Goal: Obtain resource: Download file/media

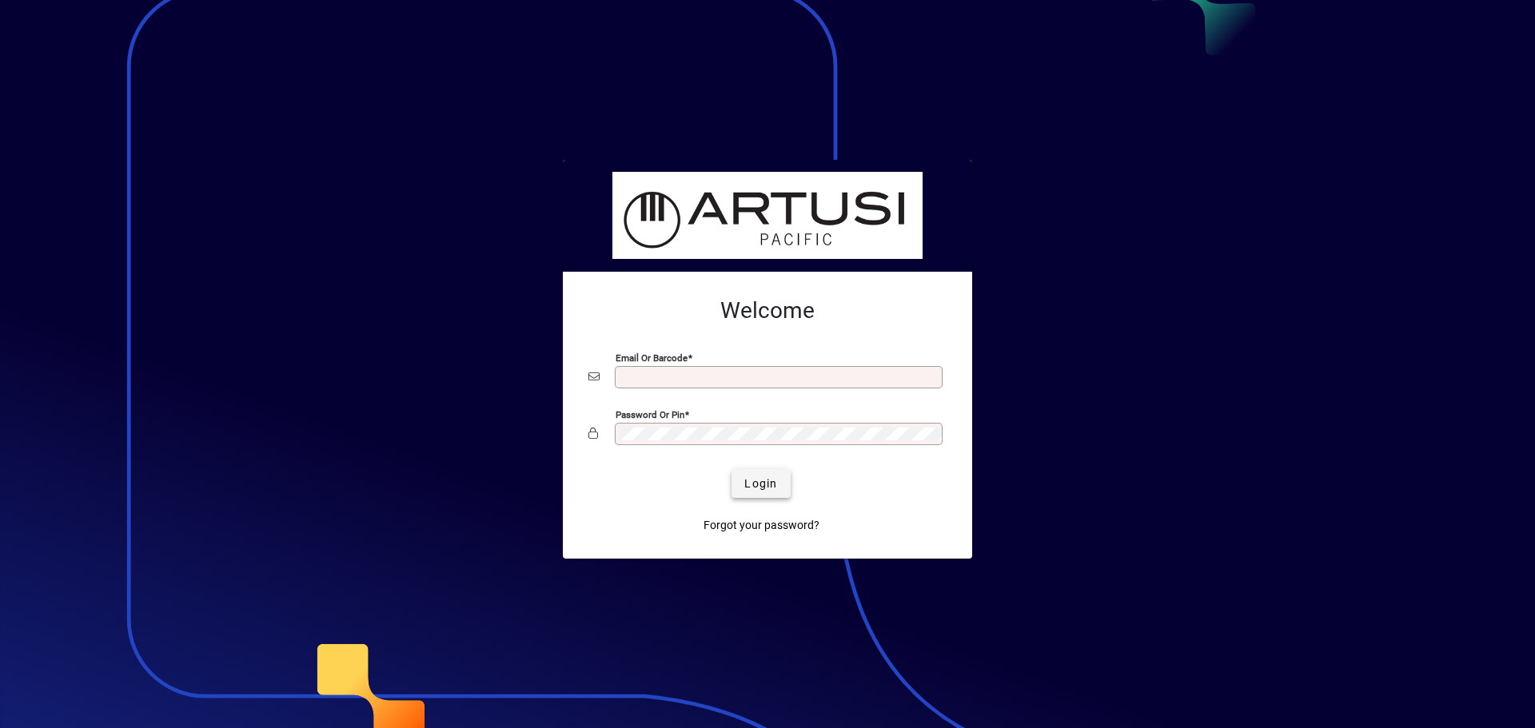
type input "**********"
click at [761, 482] on span "Login" at bounding box center [760, 484] width 33 height 17
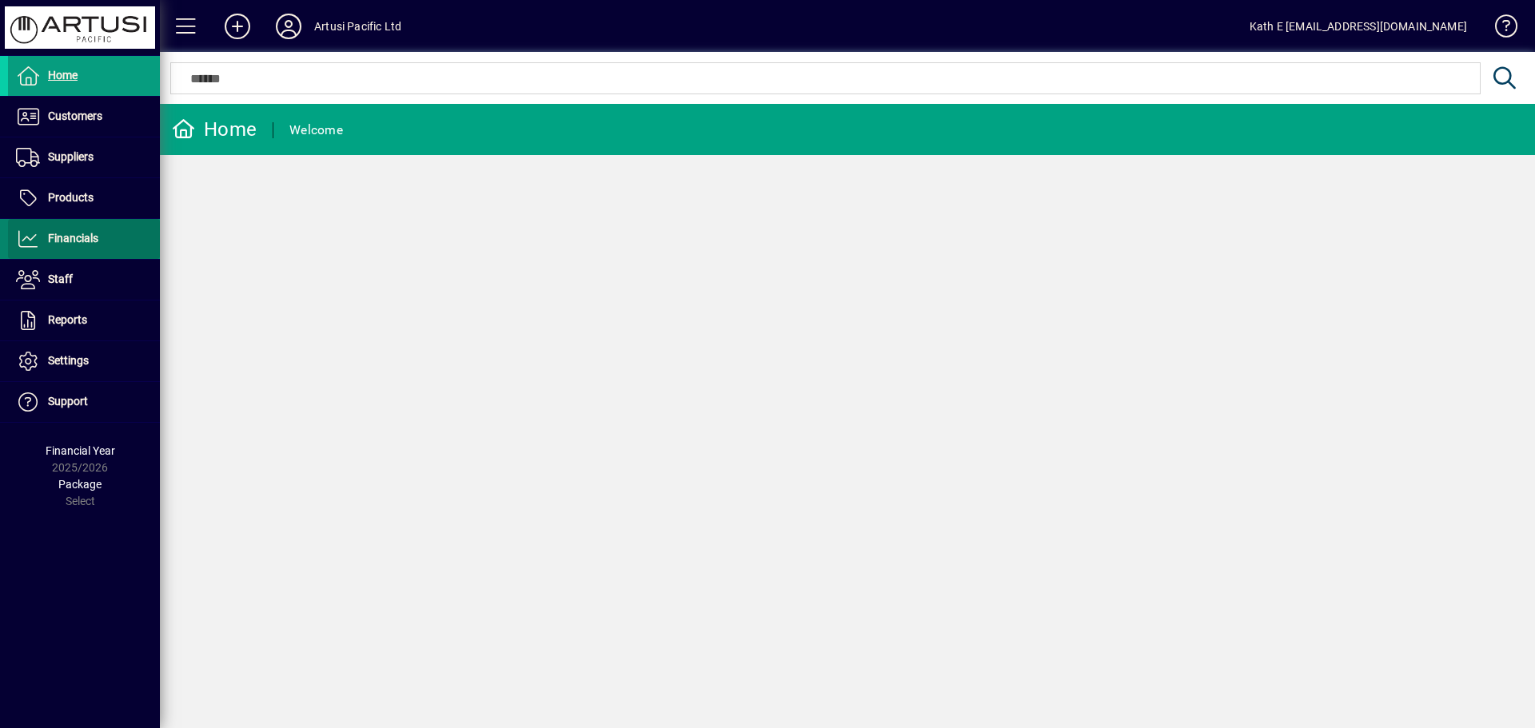
click at [99, 241] on span at bounding box center [84, 239] width 152 height 38
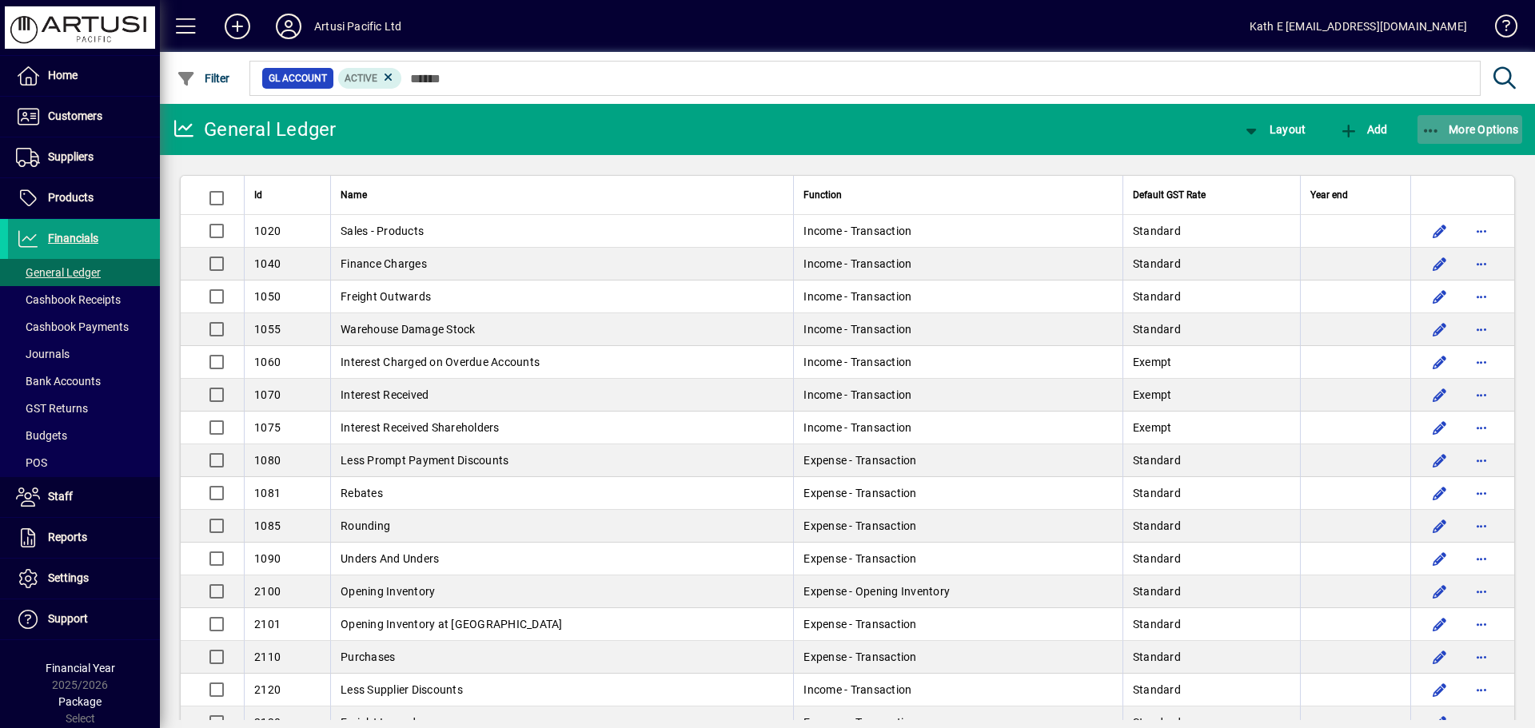
click at [1430, 130] on icon "button" at bounding box center [1431, 131] width 20 height 16
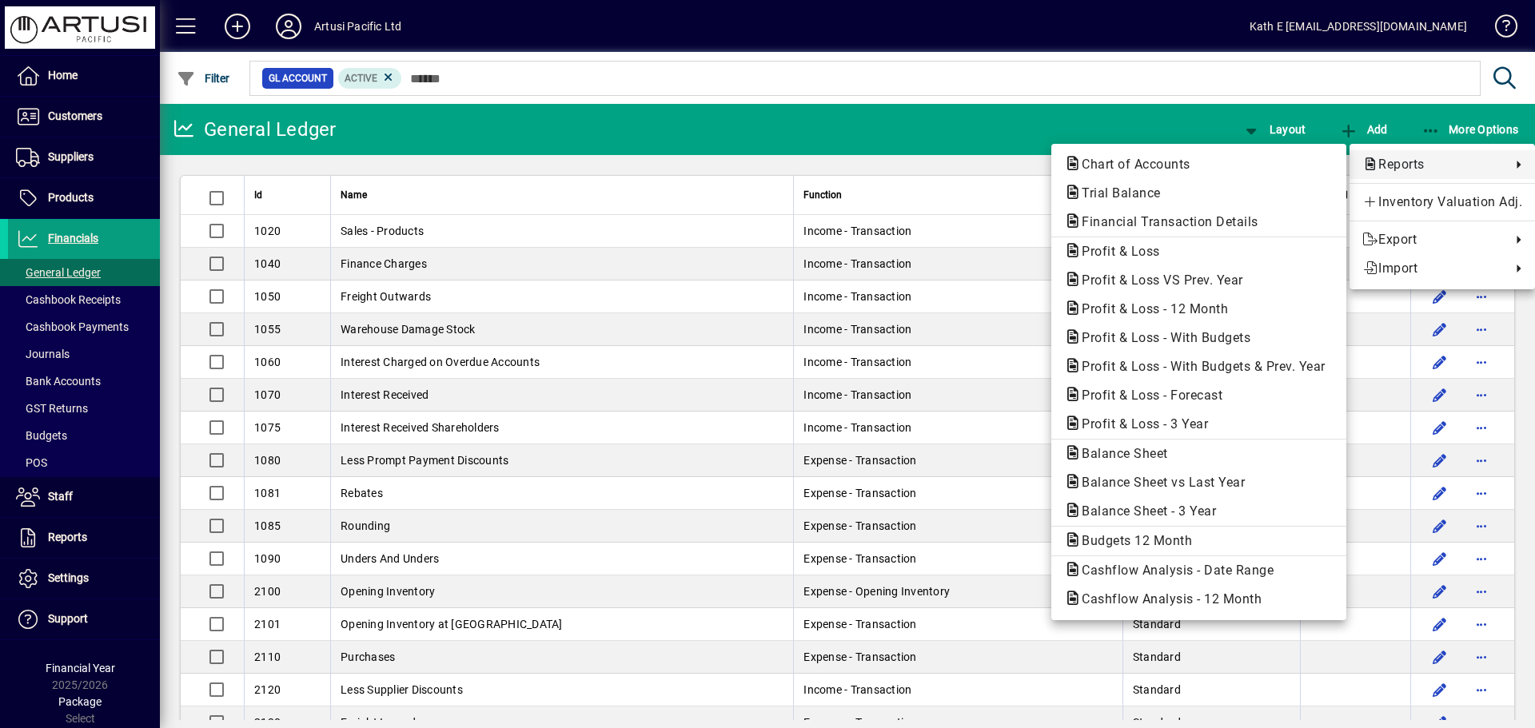
click at [1416, 154] on link "Reports" at bounding box center [1441, 164] width 185 height 29
click at [1140, 305] on span "Profit & Loss - 12 Month" at bounding box center [1150, 308] width 172 height 15
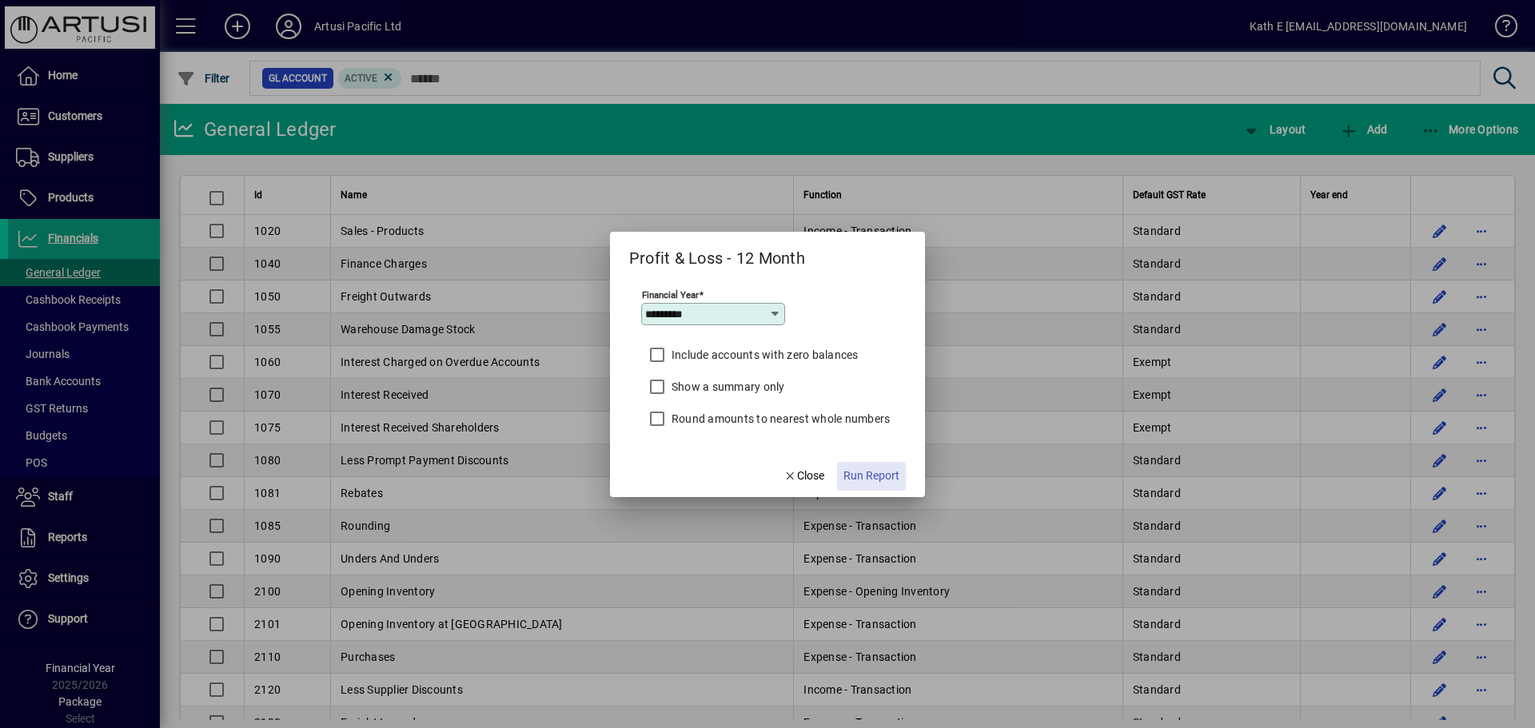
click at [862, 468] on span "Run Report" at bounding box center [871, 476] width 56 height 17
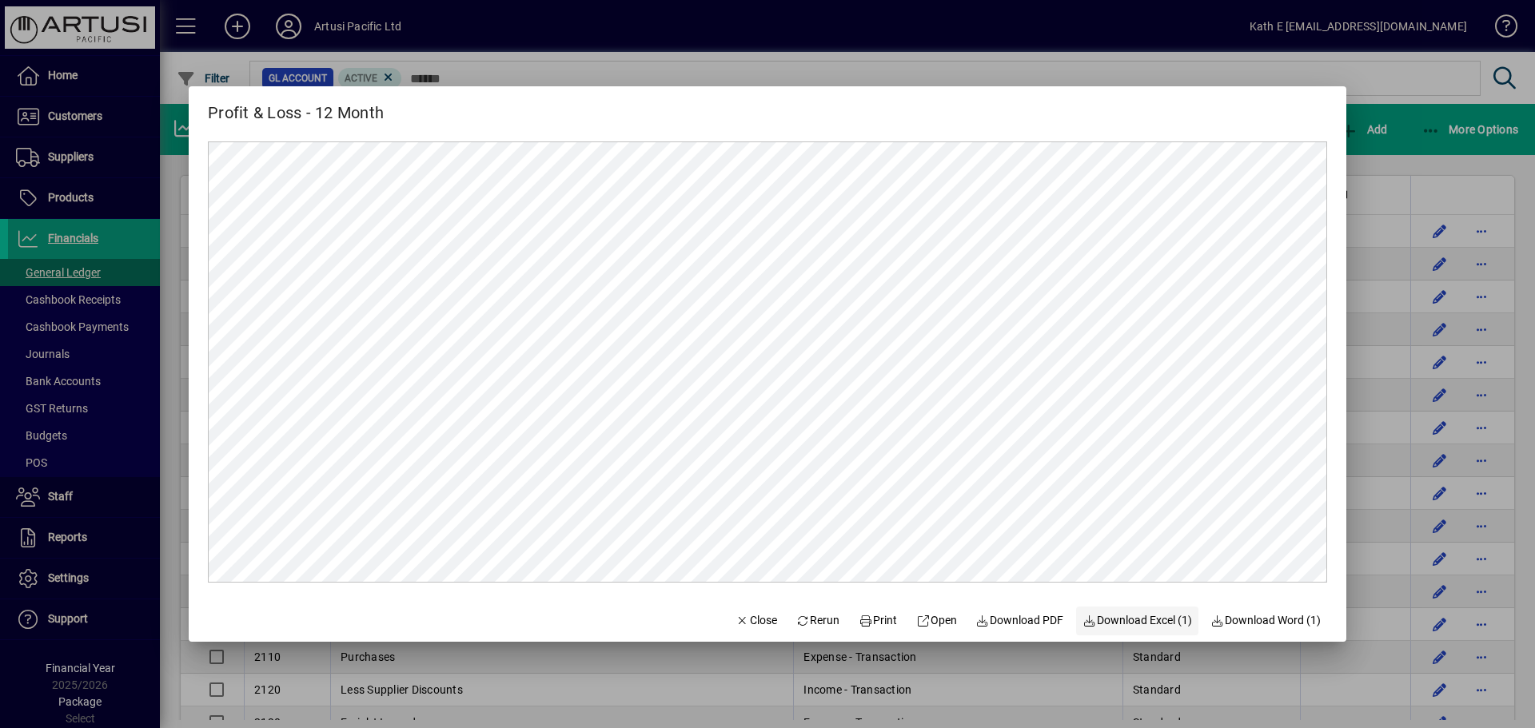
click at [1149, 619] on span "Download Excel (1)" at bounding box center [1137, 620] width 110 height 17
click at [750, 615] on span "Close" at bounding box center [756, 620] width 42 height 17
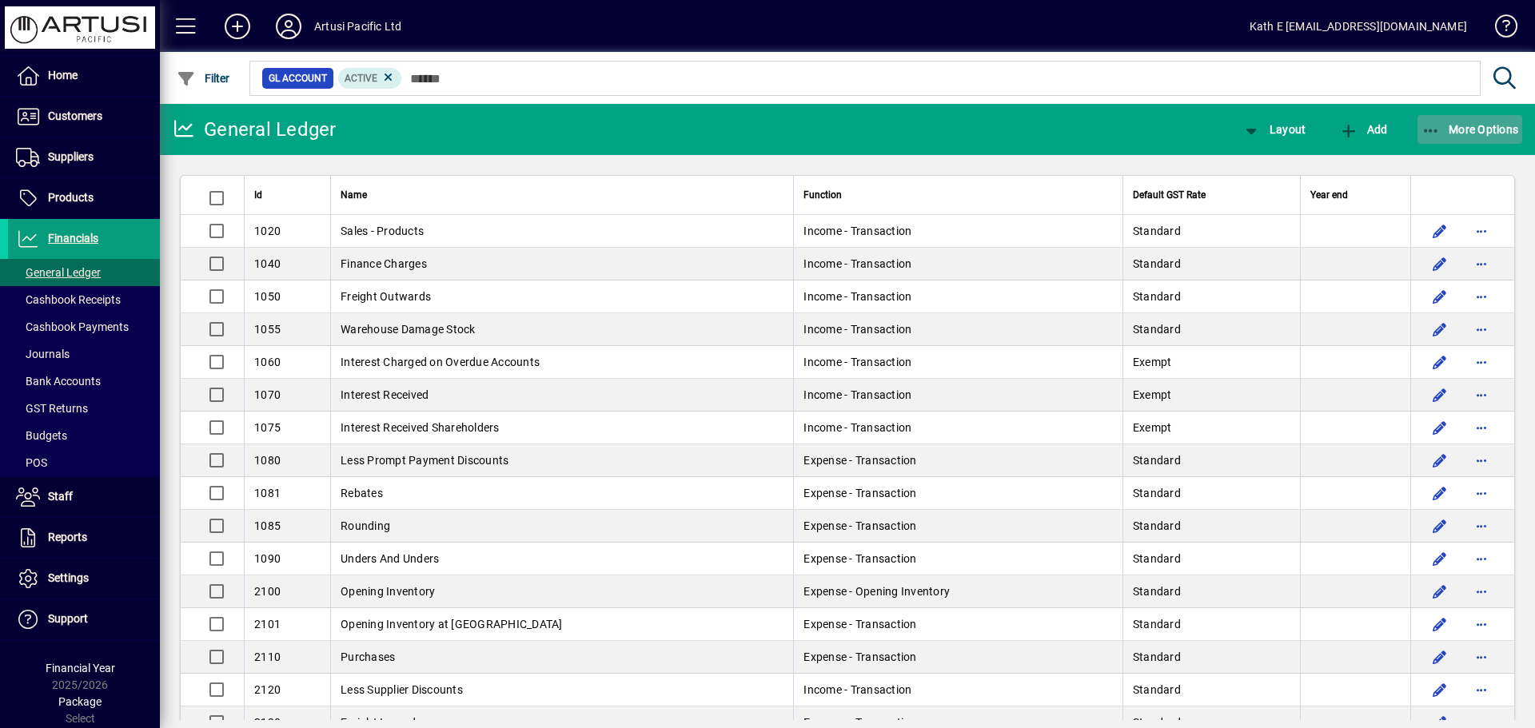
click at [1437, 123] on icon "button" at bounding box center [1431, 131] width 20 height 16
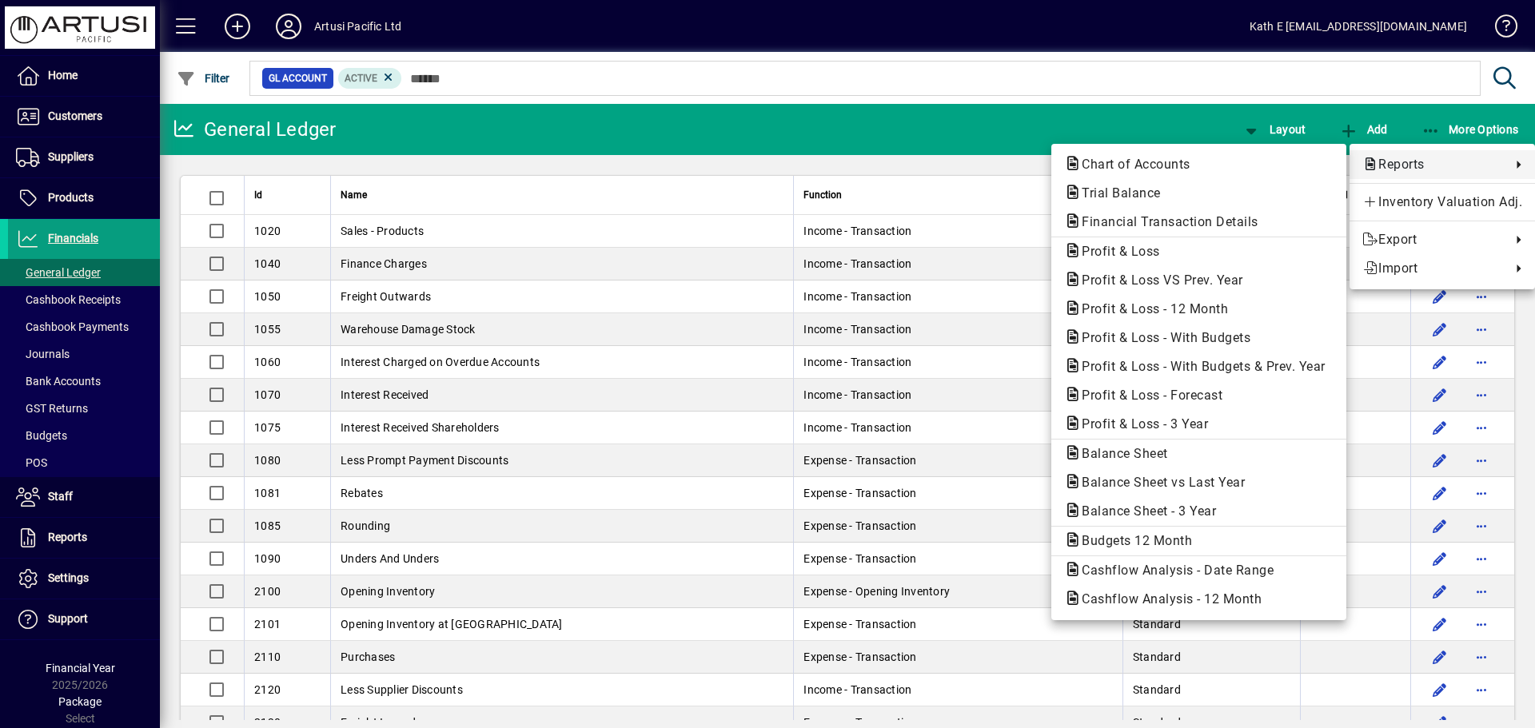
click at [1396, 161] on span "Reports" at bounding box center [1432, 164] width 141 height 19
click at [1139, 448] on span "Balance Sheet" at bounding box center [1120, 453] width 112 height 15
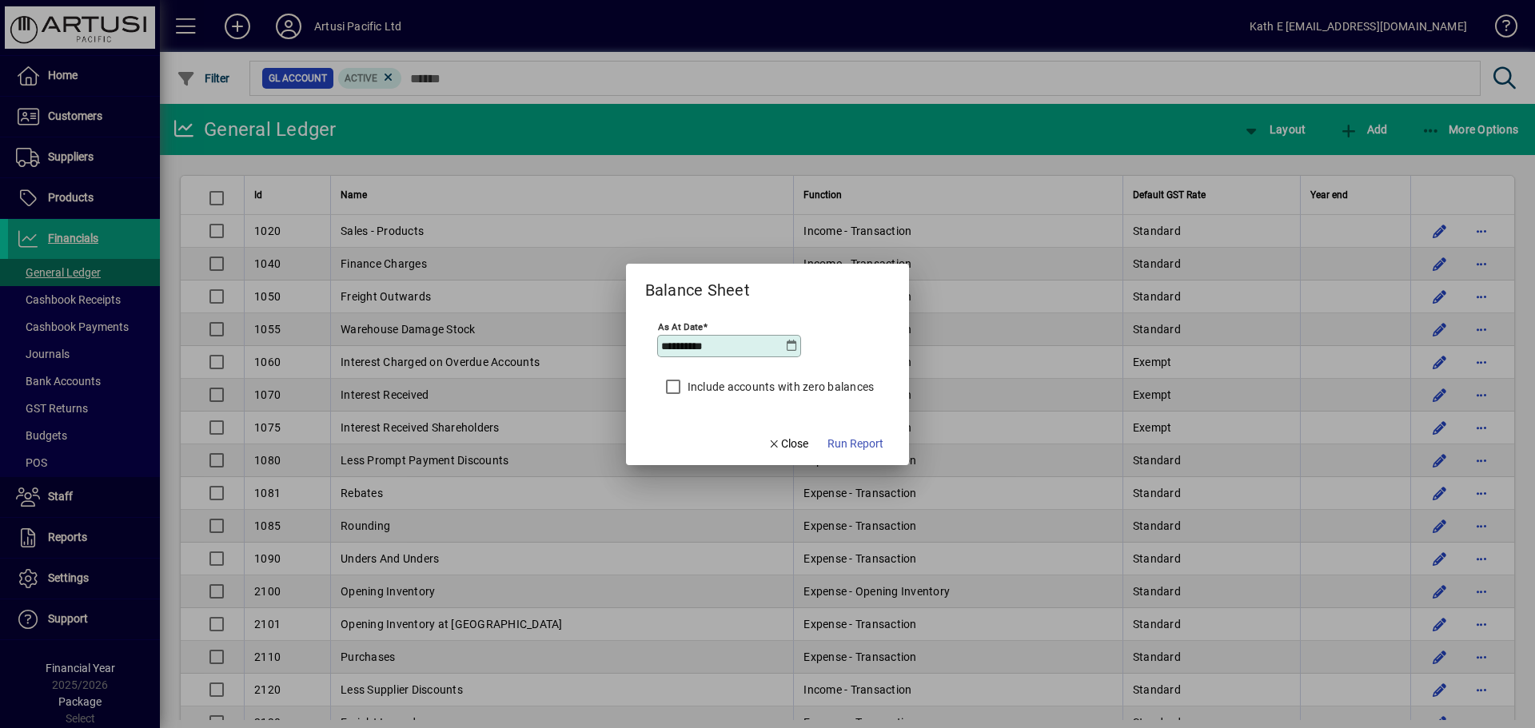
click at [789, 340] on icon at bounding box center [791, 346] width 13 height 13
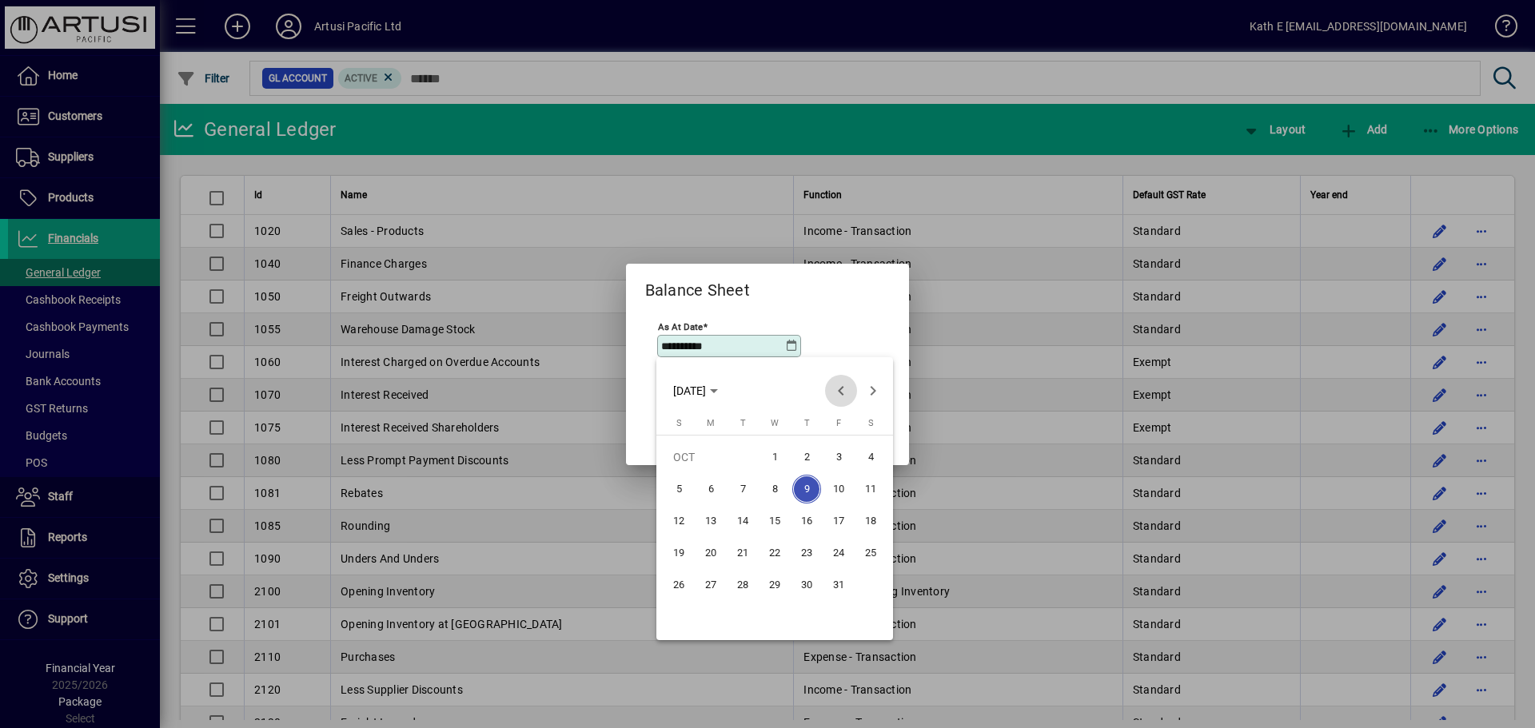
click at [836, 390] on span "Previous month" at bounding box center [841, 391] width 32 height 32
click at [837, 392] on span "Previous month" at bounding box center [841, 391] width 32 height 32
click at [684, 620] on span "31" at bounding box center [678, 617] width 29 height 29
type input "**********"
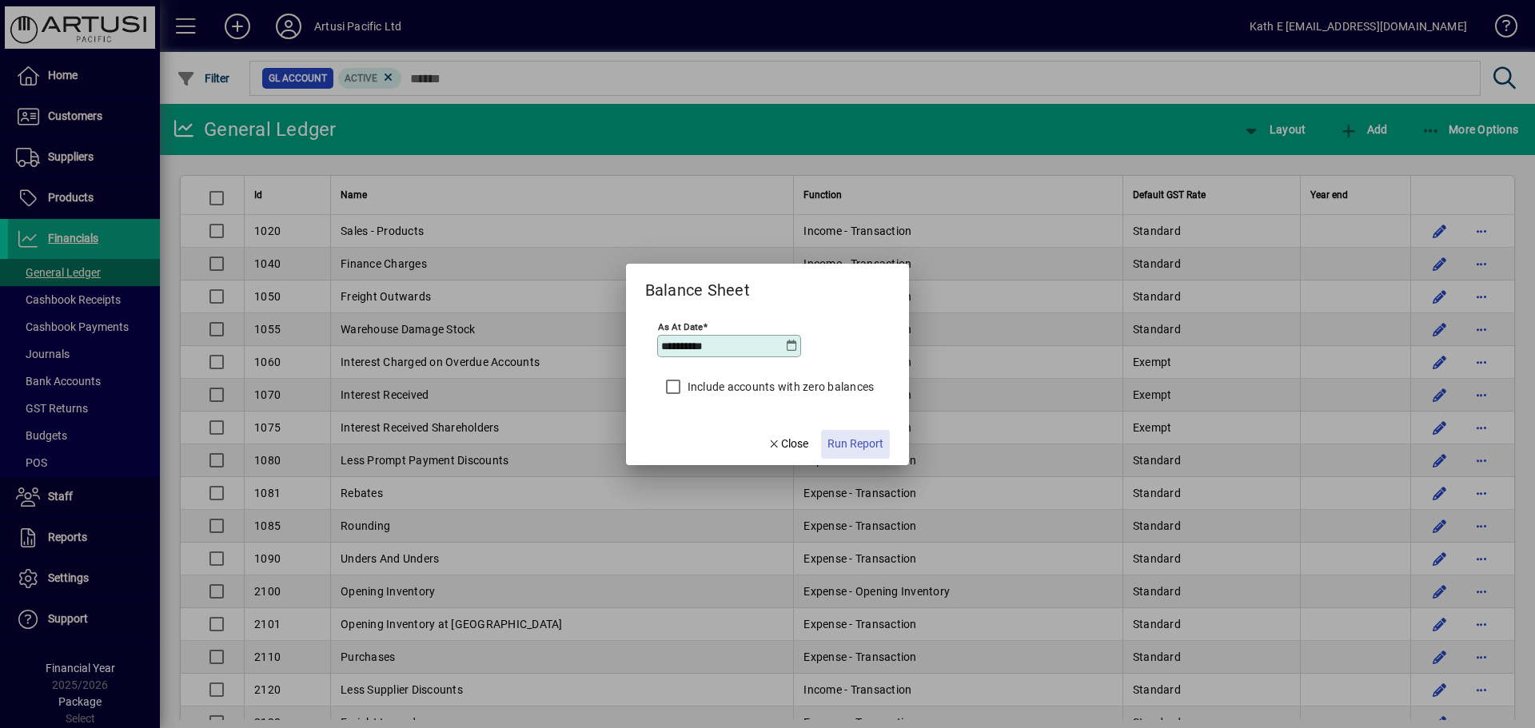
click at [853, 439] on span "Run Report" at bounding box center [855, 444] width 56 height 17
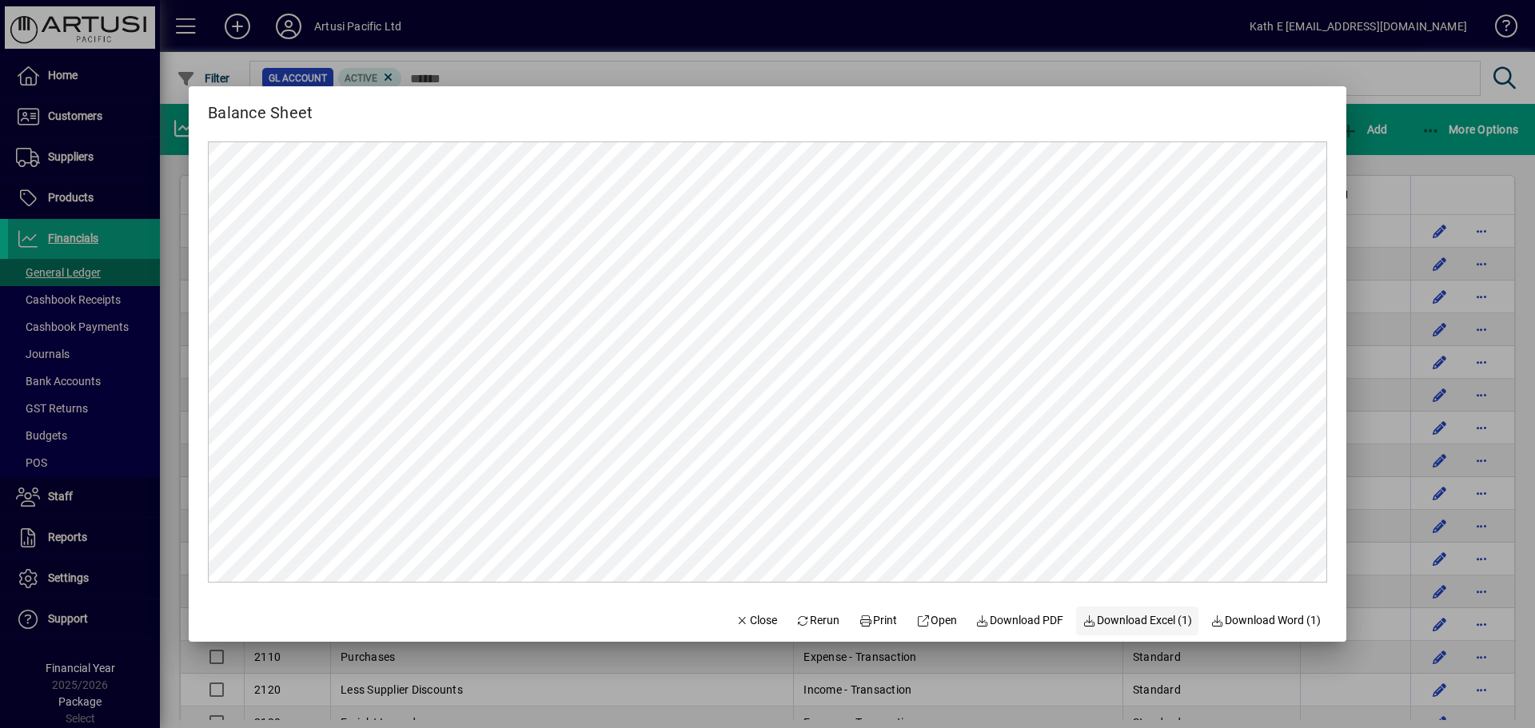
click at [1126, 617] on span "Download Excel (1)" at bounding box center [1137, 620] width 110 height 17
